Goal: Task Accomplishment & Management: Use online tool/utility

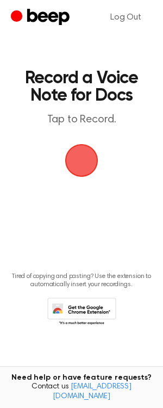
click at [91, 170] on span "button" at bounding box center [81, 160] width 30 height 30
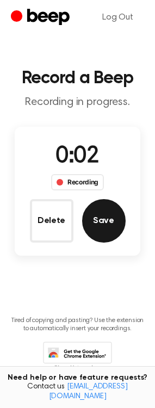
click at [112, 222] on button "Save" at bounding box center [104, 221] width 44 height 44
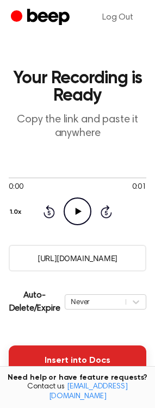
click at [88, 360] on button "Insert into Docs" at bounding box center [78, 361] width 138 height 30
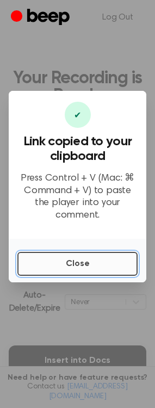
click at [84, 255] on button "Close" at bounding box center [77, 264] width 120 height 24
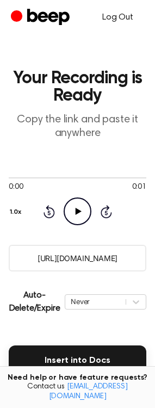
click at [120, 19] on link "Log Out" at bounding box center [117, 17] width 53 height 26
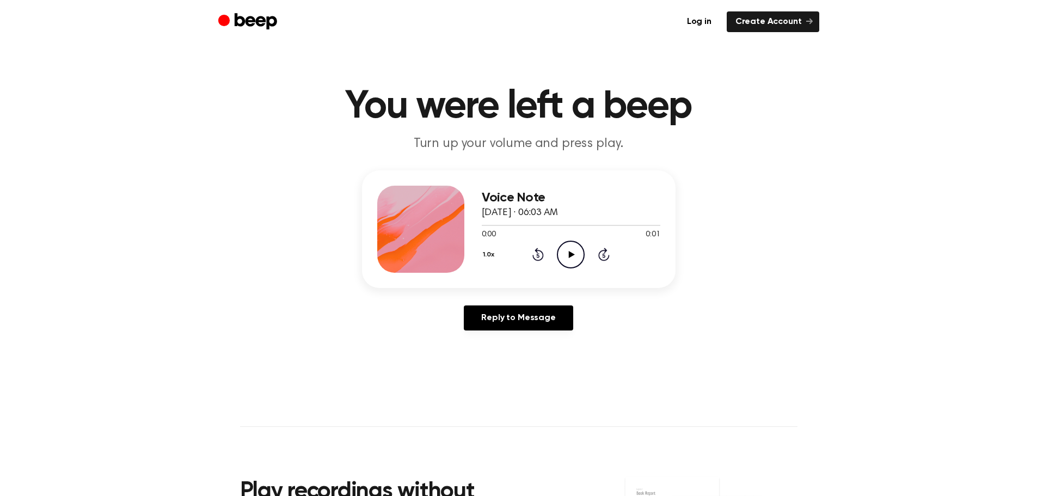
click at [569, 253] on icon at bounding box center [572, 254] width 6 height 7
click at [569, 254] on icon "Play Audio" at bounding box center [571, 255] width 28 height 28
click at [569, 254] on icon at bounding box center [572, 254] width 6 height 7
